Goal: Information Seeking & Learning: Understand process/instructions

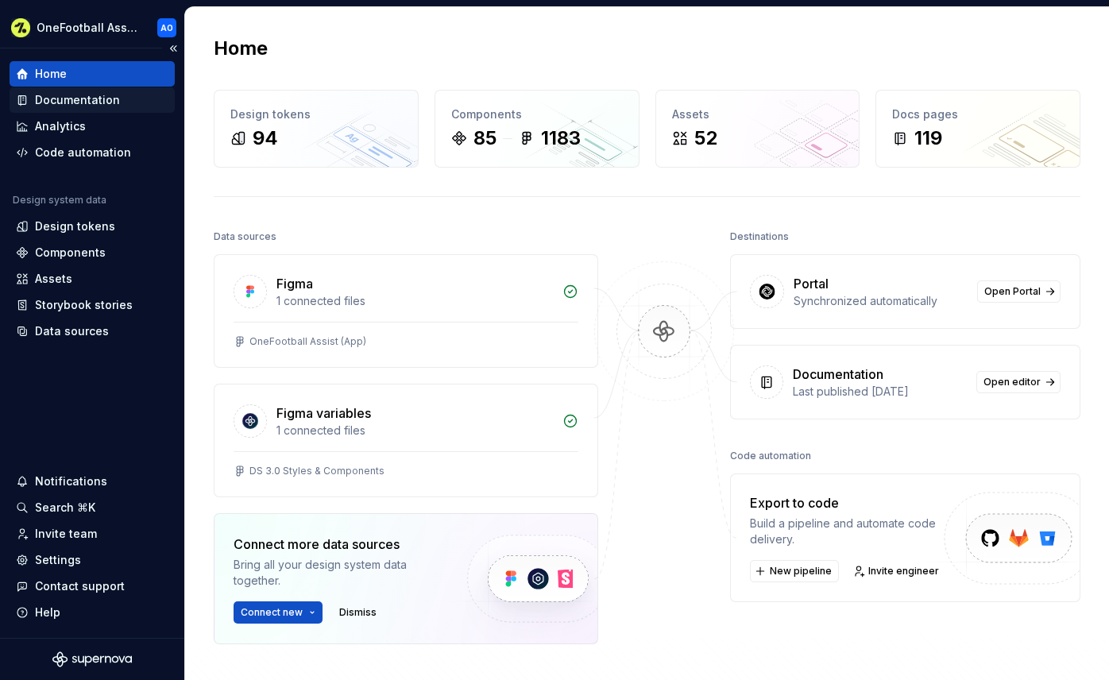
click at [49, 106] on div "Documentation" at bounding box center [77, 100] width 85 height 16
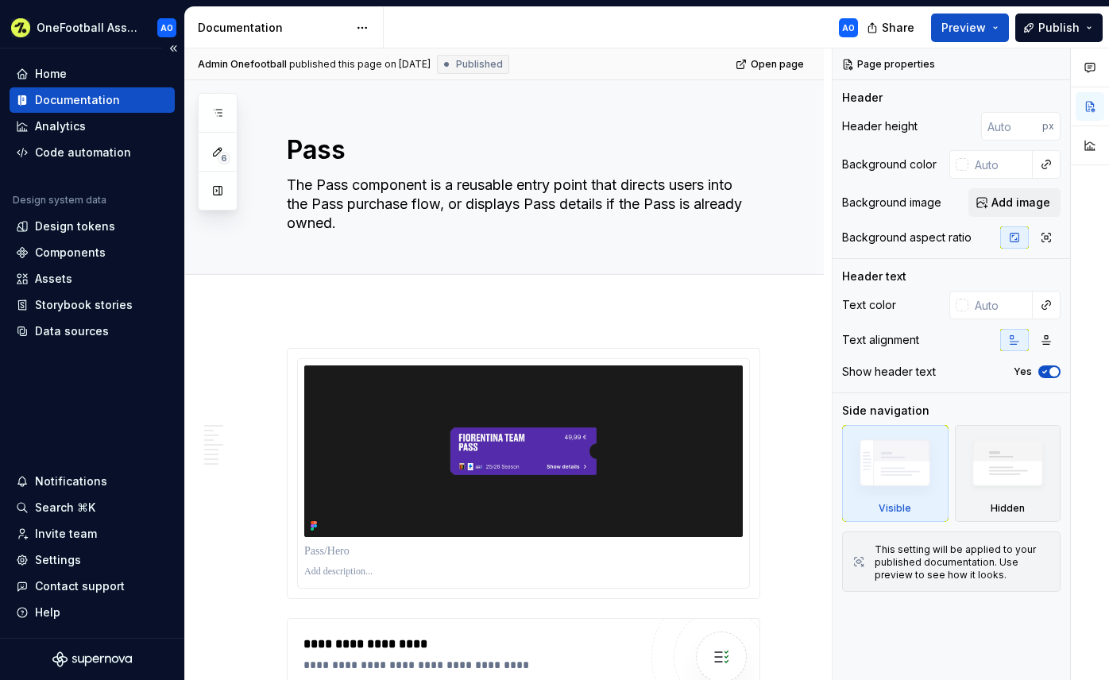
click at [69, 101] on div "Documentation" at bounding box center [77, 100] width 85 height 16
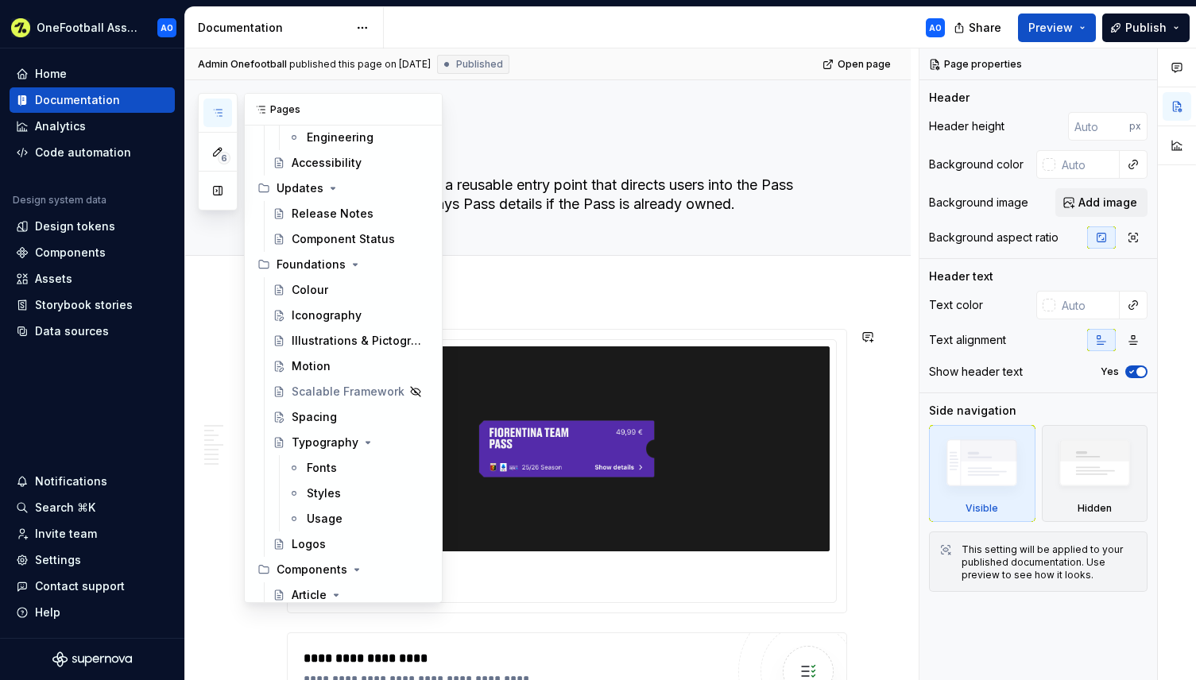
scroll to position [300, 0]
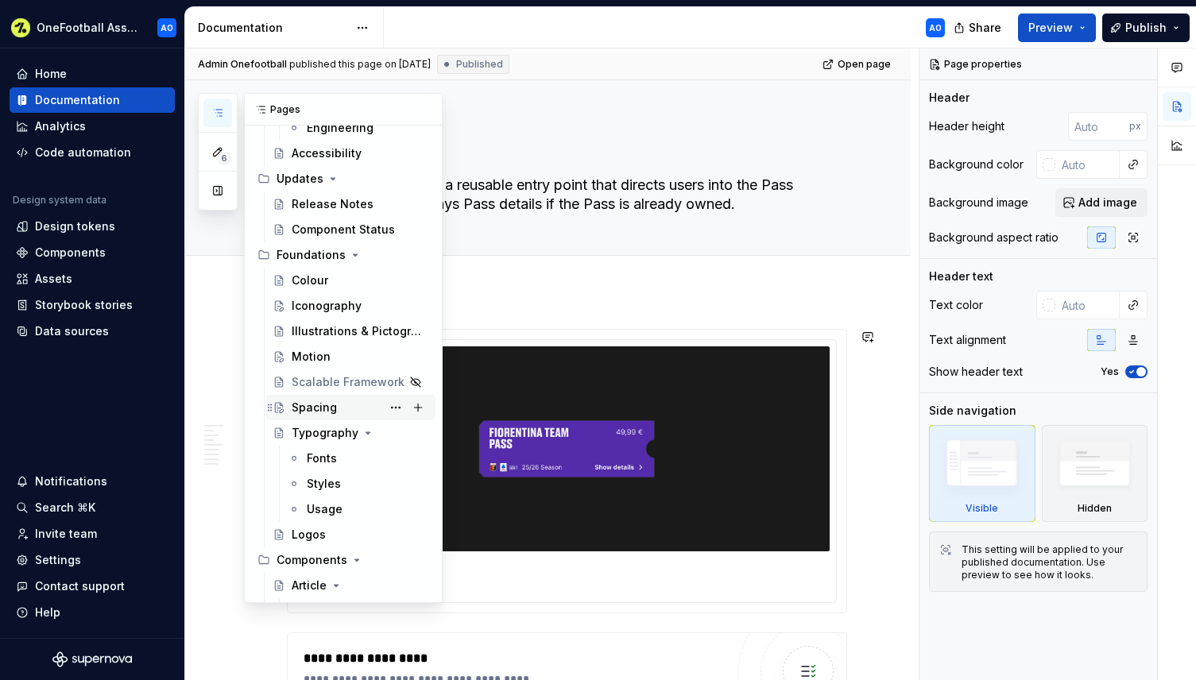
click at [309, 406] on div "Spacing" at bounding box center [314, 408] width 45 height 16
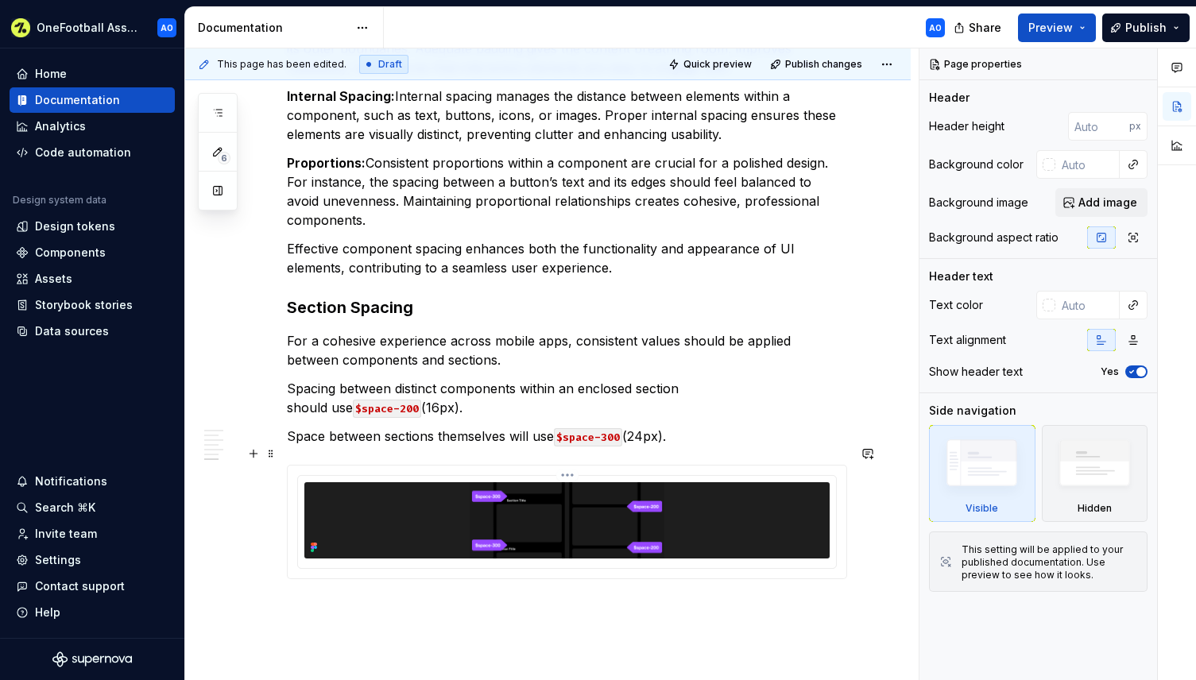
scroll to position [1534, 0]
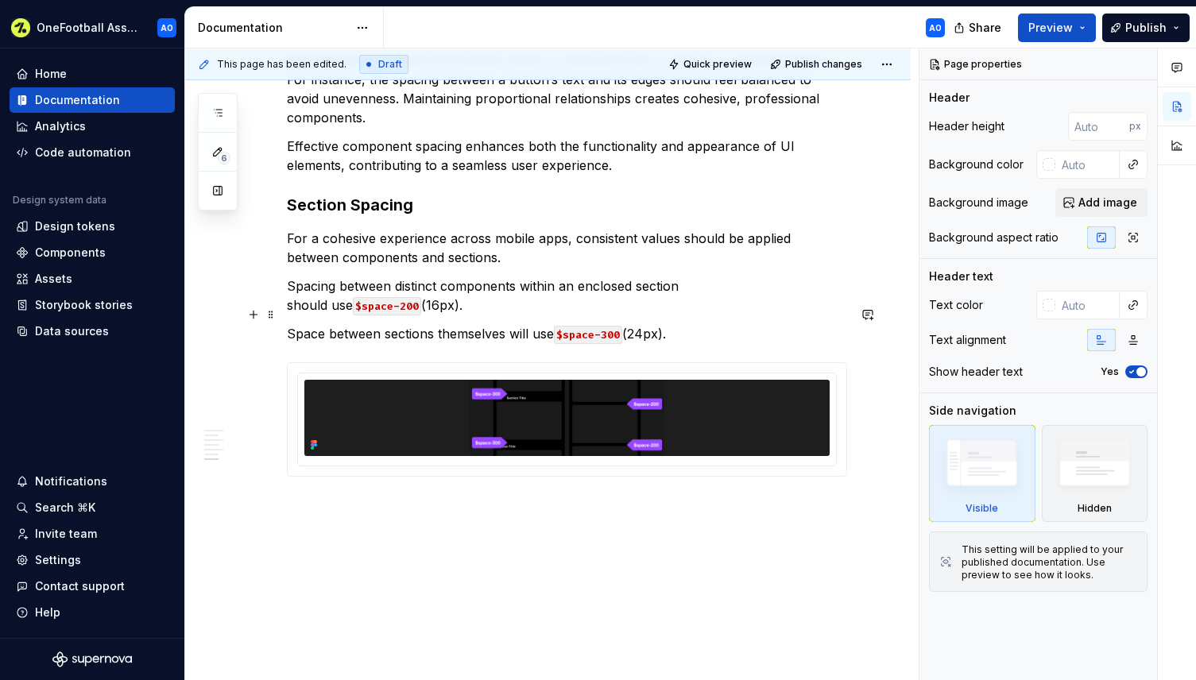
click at [708, 324] on p "Space between sections themselves will use $space-300 (24px)." at bounding box center [567, 333] width 560 height 19
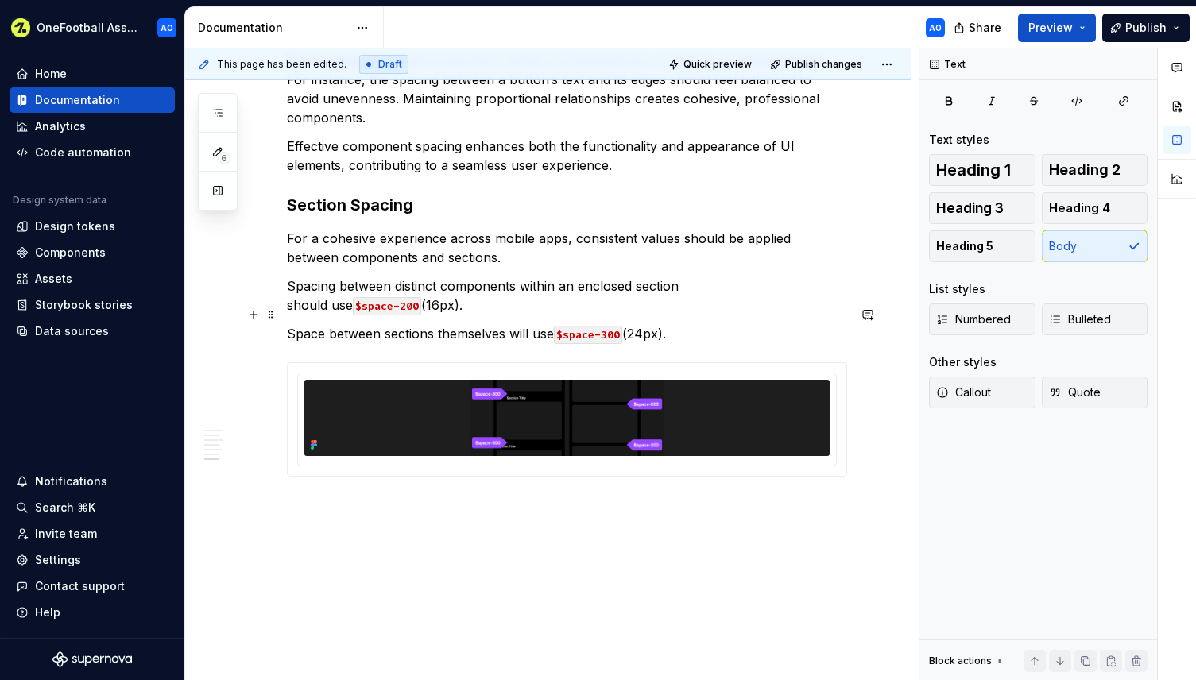
type textarea "*"
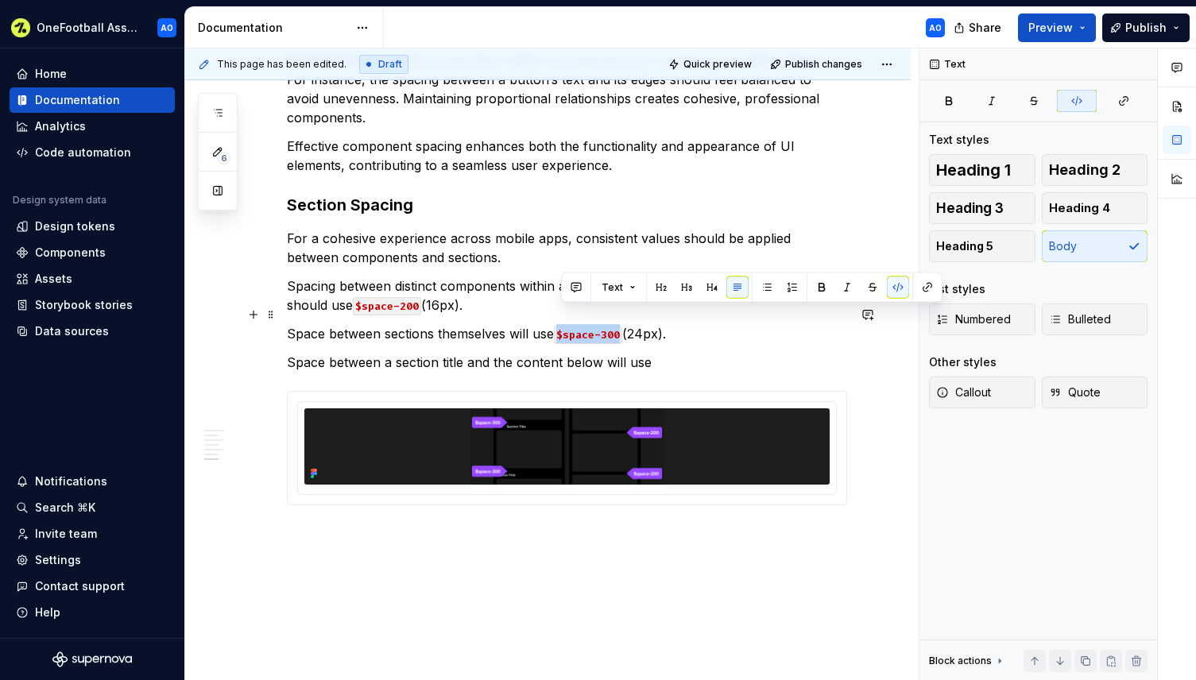
drag, startPoint x: 562, startPoint y: 314, endPoint x: 624, endPoint y: 315, distance: 62.0
click at [622, 326] on code "$space-300" at bounding box center [588, 335] width 68 height 18
copy code "$space-300"
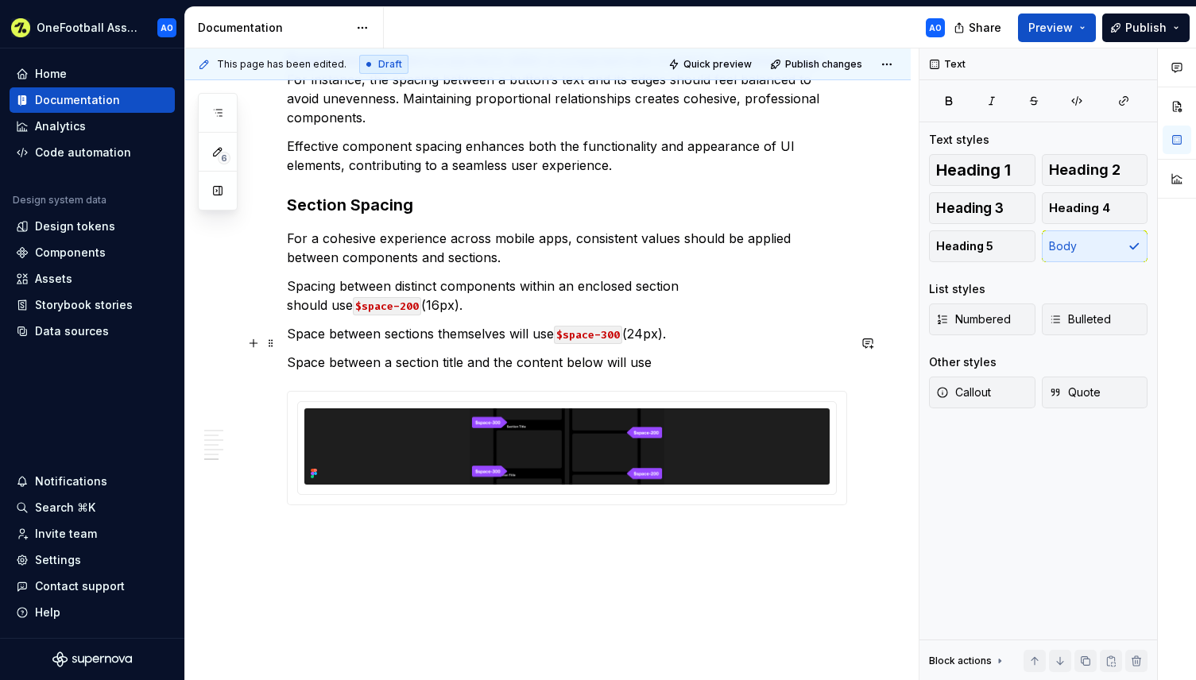
click at [684, 353] on p "Space between a section title and the content below will use" at bounding box center [567, 362] width 560 height 19
click at [713, 354] on code "$space-300" at bounding box center [686, 363] width 68 height 18
click at [735, 353] on p "Space between a section title and the content below will use $space-150" at bounding box center [567, 362] width 560 height 19
click at [512, 353] on p "Space between a section title and the content below will use $space-150" at bounding box center [567, 362] width 560 height 19
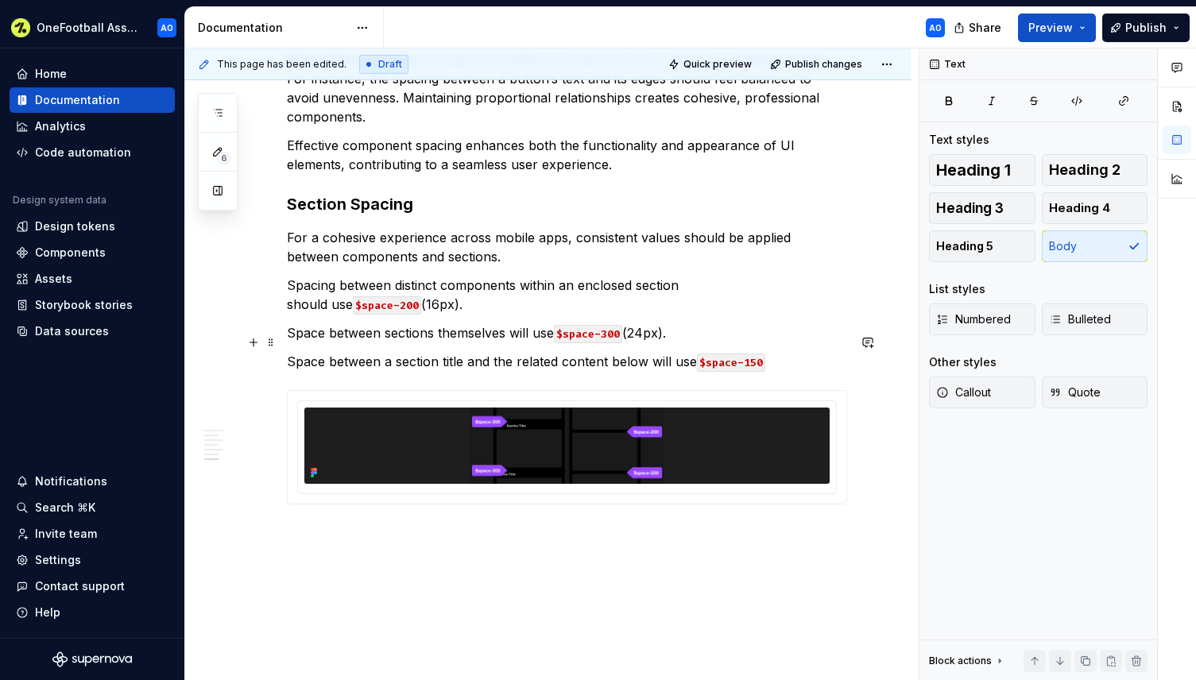
click at [590, 352] on p "Space between a section title and the related content below will use $space-150" at bounding box center [567, 361] width 560 height 19
click at [646, 352] on p "Space between a section title and the related content below will use $space-150" at bounding box center [567, 361] width 560 height 19
click at [582, 352] on p "Space between a section title and the related content of that section will use …" at bounding box center [567, 361] width 560 height 19
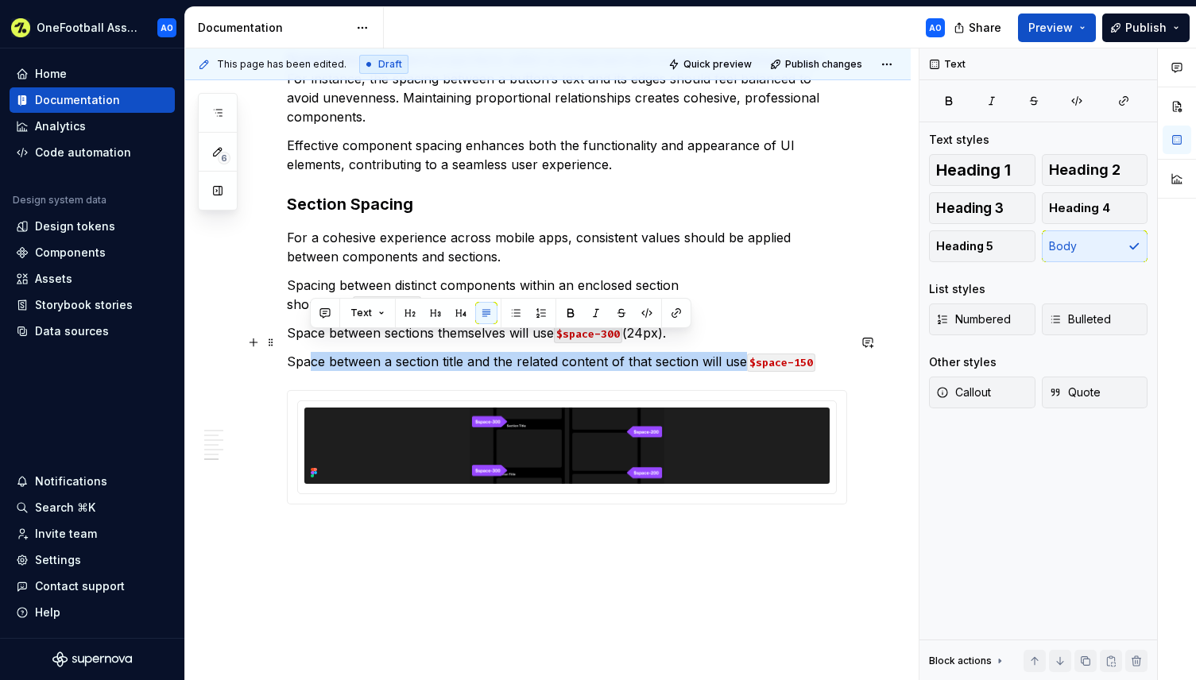
drag, startPoint x: 742, startPoint y: 342, endPoint x: 311, endPoint y: 333, distance: 431.6
click at [308, 352] on p "Space between a section title and the related content of that section will use …" at bounding box center [567, 361] width 560 height 19
copy p "ce between a section title and the related content of that section will use"
drag, startPoint x: 563, startPoint y: 336, endPoint x: 548, endPoint y: 342, distance: 17.1
click at [563, 352] on p "Space between a section title and the related content of that section will use …" at bounding box center [567, 361] width 560 height 19
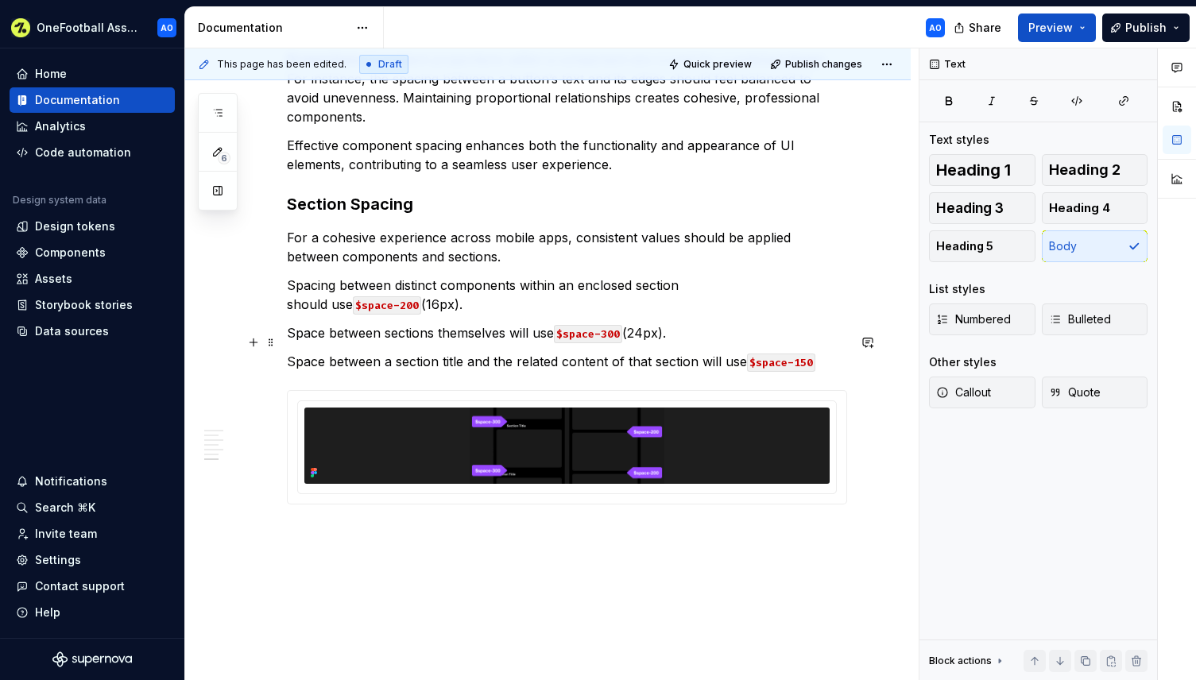
click at [515, 352] on p "Space between a section title and the related content of that section will use …" at bounding box center [567, 361] width 560 height 19
click at [560, 352] on p "Space between a section title and it’s related content of that section will use…" at bounding box center [567, 361] width 560 height 19
click at [687, 352] on p "Space between a section title and it’s related content of that section will use…" at bounding box center [567, 361] width 560 height 19
click at [469, 352] on p "Space between a section title and it’s related content below will use $space-150" at bounding box center [567, 361] width 560 height 19
click at [775, 352] on p "Space between a section title and it’s related content below will use $space-150" at bounding box center [567, 361] width 560 height 19
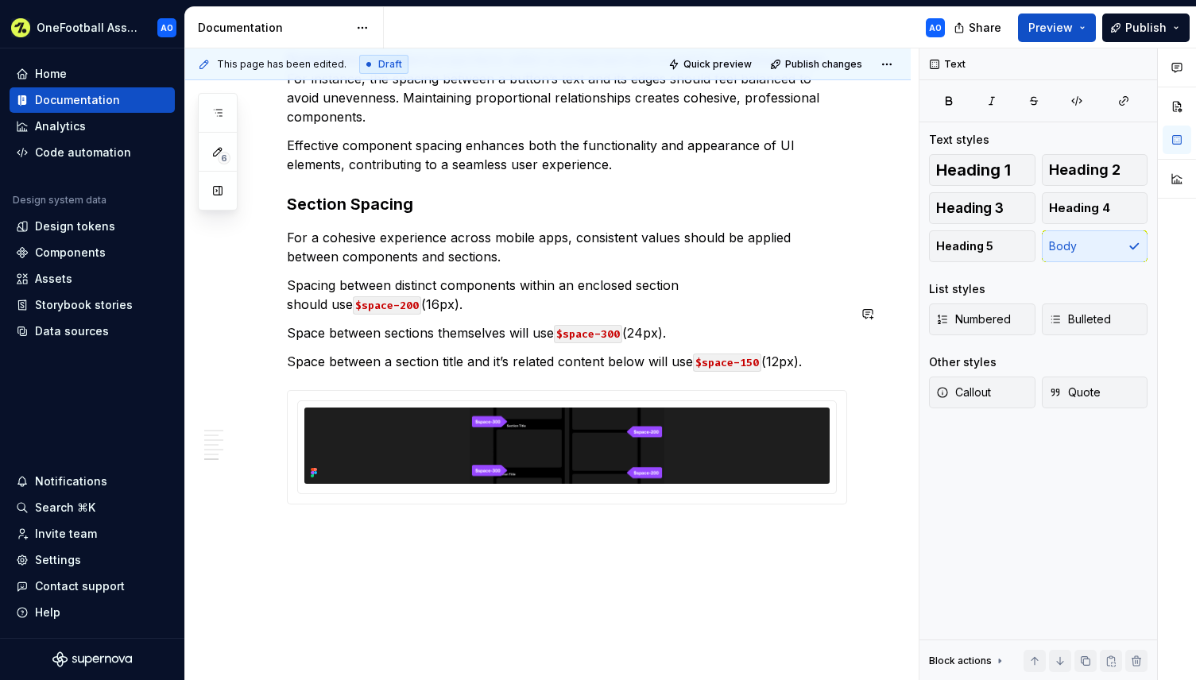
click at [1109, 26] on span "Publish" at bounding box center [1145, 28] width 41 height 16
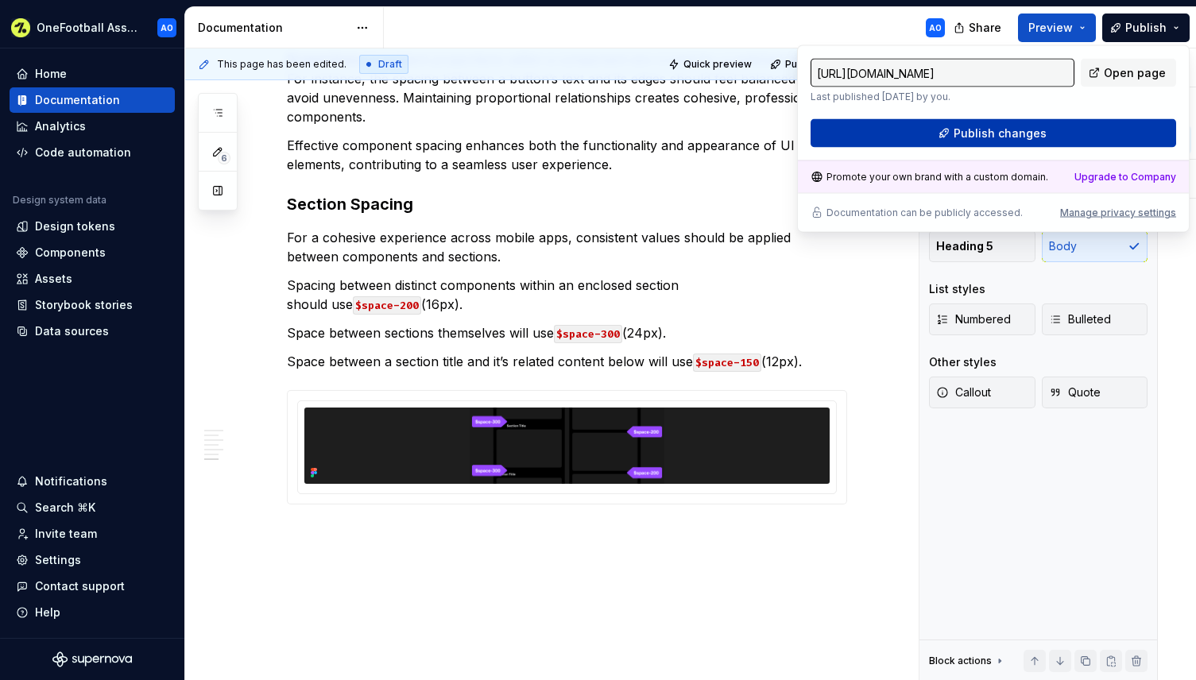
click at [946, 132] on button "Publish changes" at bounding box center [994, 133] width 366 height 29
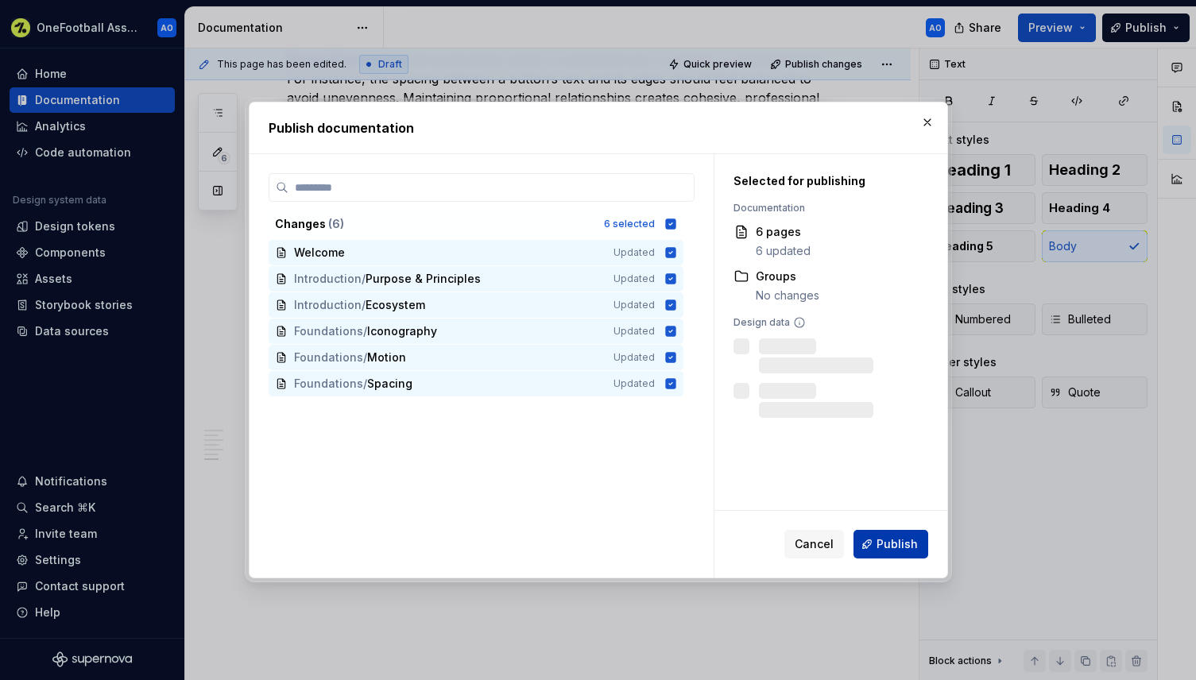
click at [890, 545] on span "Publish" at bounding box center [896, 544] width 41 height 16
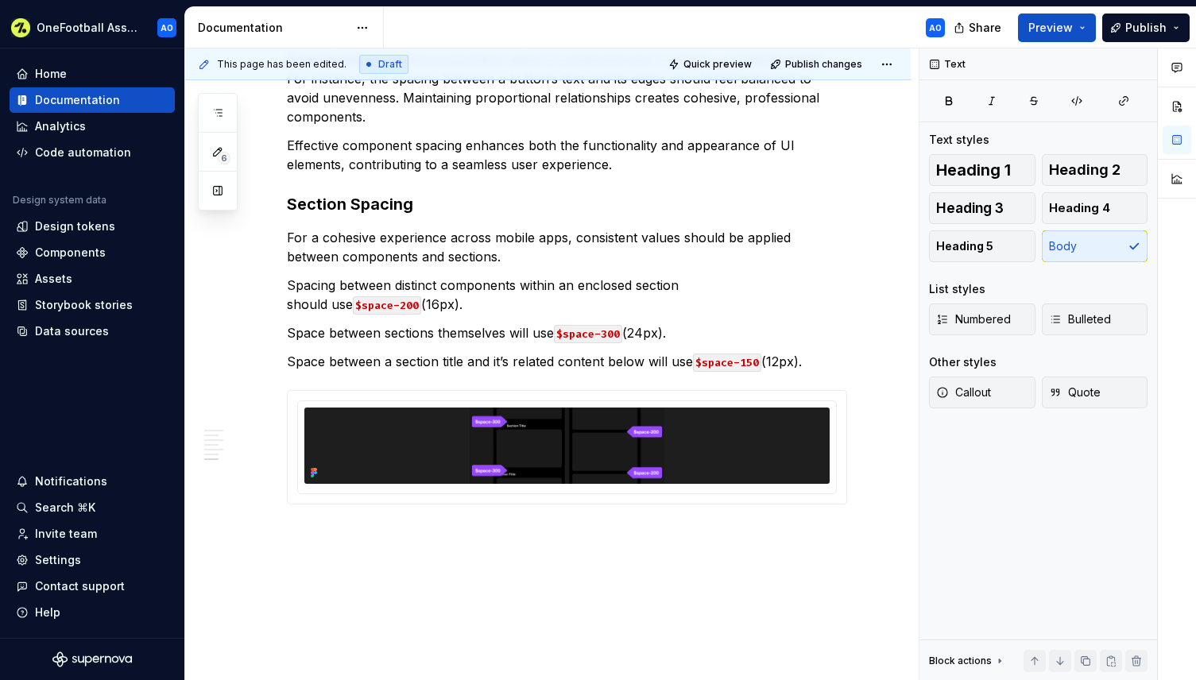
type textarea "*"
click at [542, 193] on h3 "Section Spacing" at bounding box center [567, 204] width 560 height 22
click at [555, 193] on h3 "Section Spacing" at bounding box center [567, 204] width 560 height 22
